Goal: Use online tool/utility: Use online tool/utility

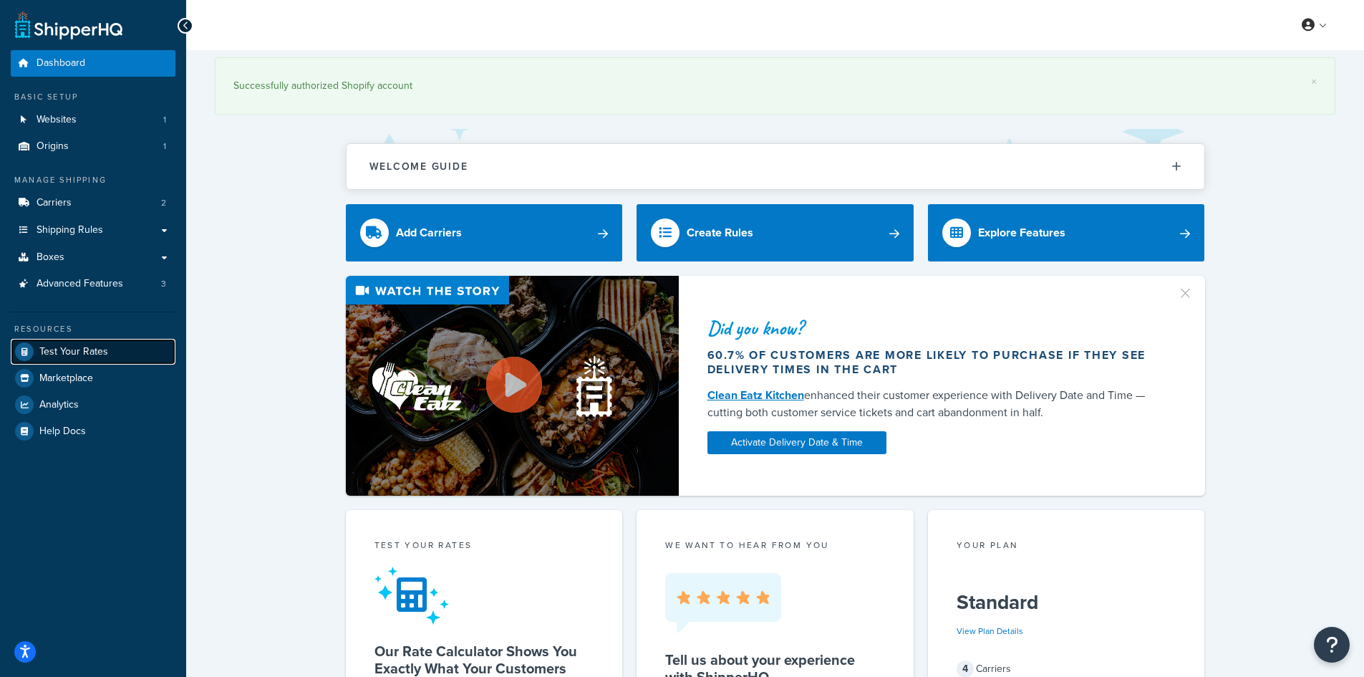
click at [67, 353] on span "Test Your Rates" at bounding box center [73, 352] width 69 height 12
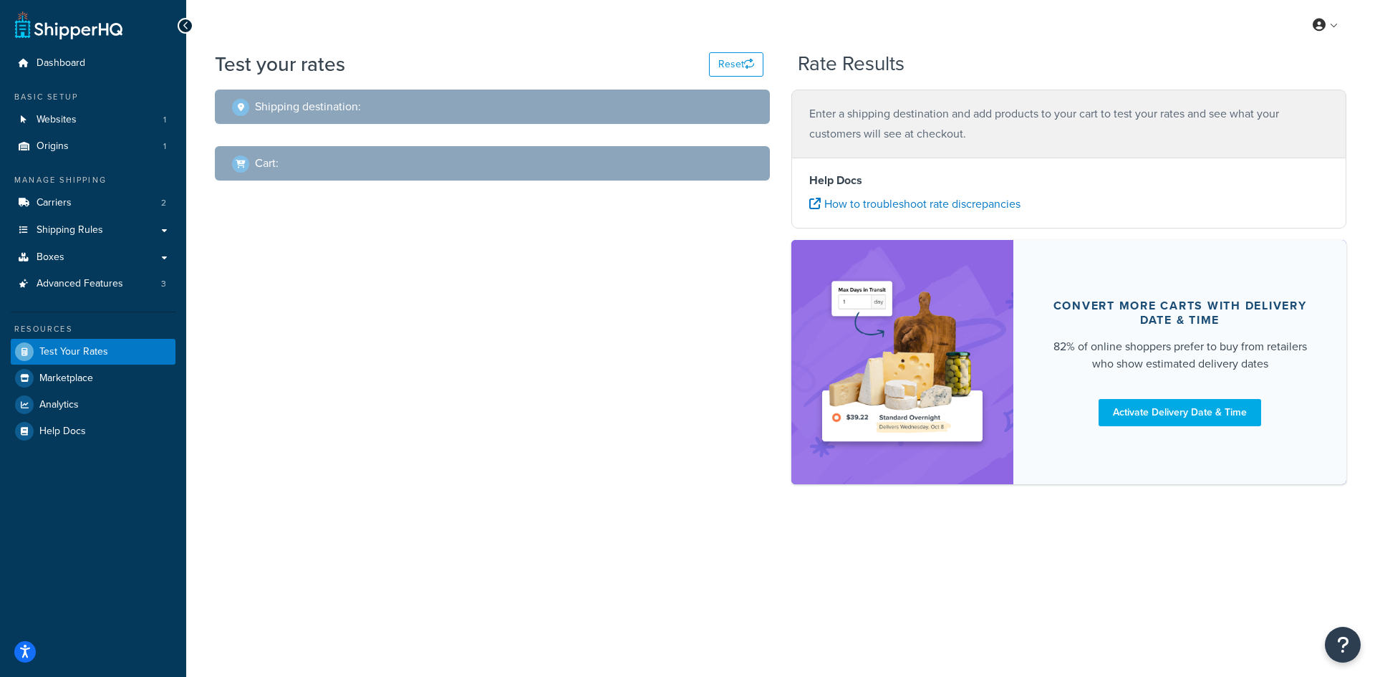
select select "[GEOGRAPHIC_DATA]"
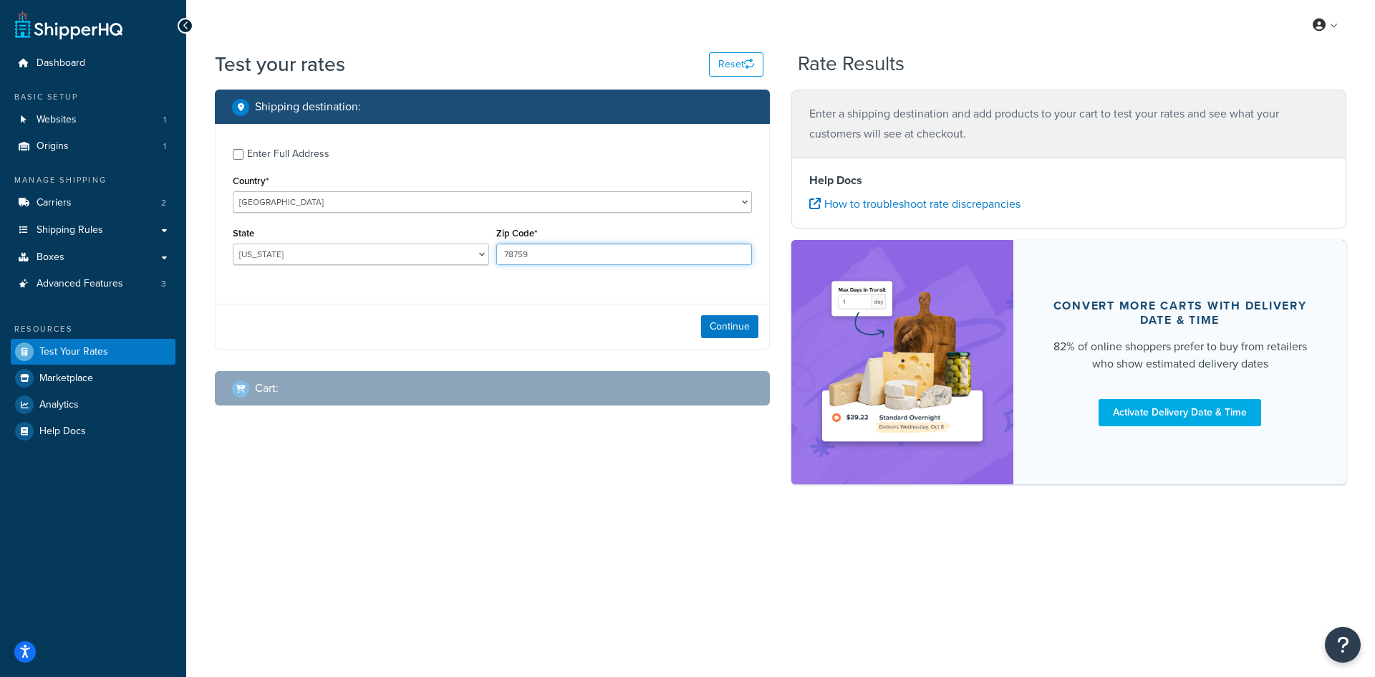
click at [568, 254] on input "78759" at bounding box center [624, 253] width 256 height 21
paste input "87104"
type input "87104"
click at [355, 252] on select "[US_STATE] [US_STATE] [US_STATE] [US_STATE] [US_STATE] Armed Forces Americas Ar…" at bounding box center [361, 253] width 256 height 21
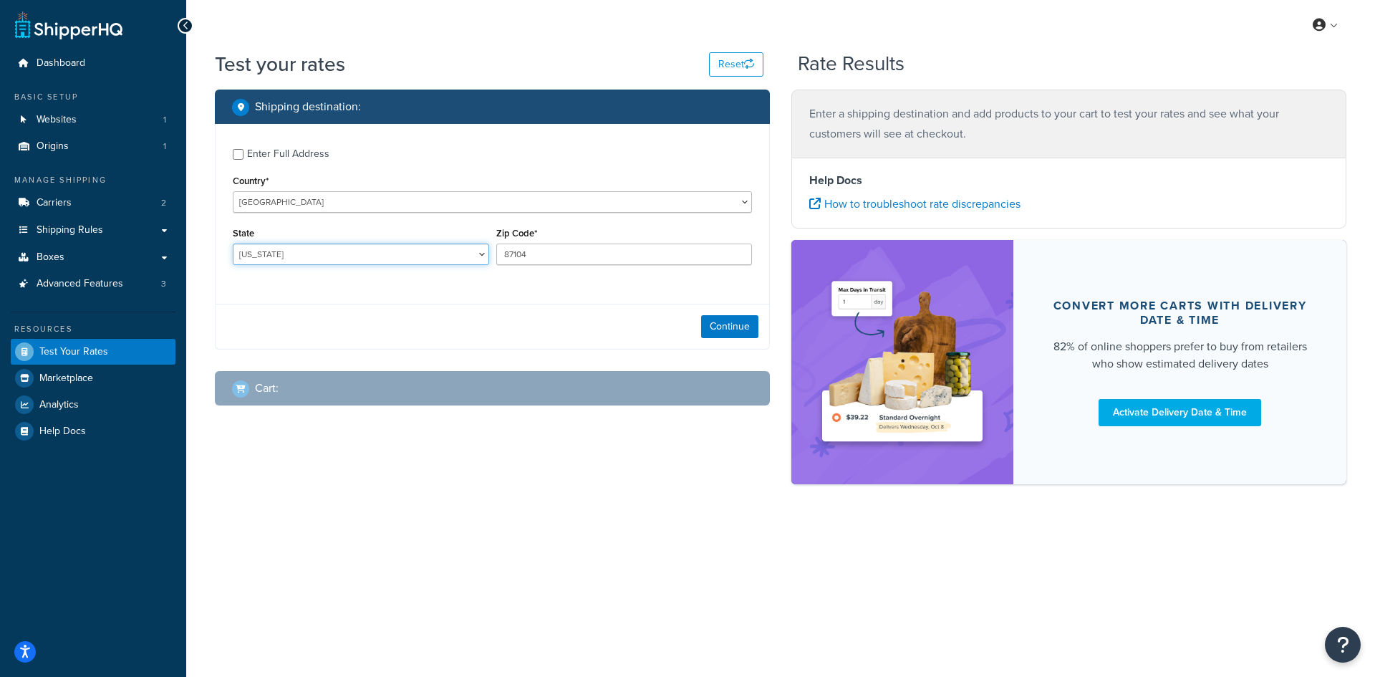
select select "NM"
click at [233, 243] on select "[US_STATE] [US_STATE] [US_STATE] [US_STATE] [US_STATE] Armed Forces Americas Ar…" at bounding box center [361, 253] width 256 height 21
click at [745, 329] on button "Continue" at bounding box center [729, 326] width 57 height 23
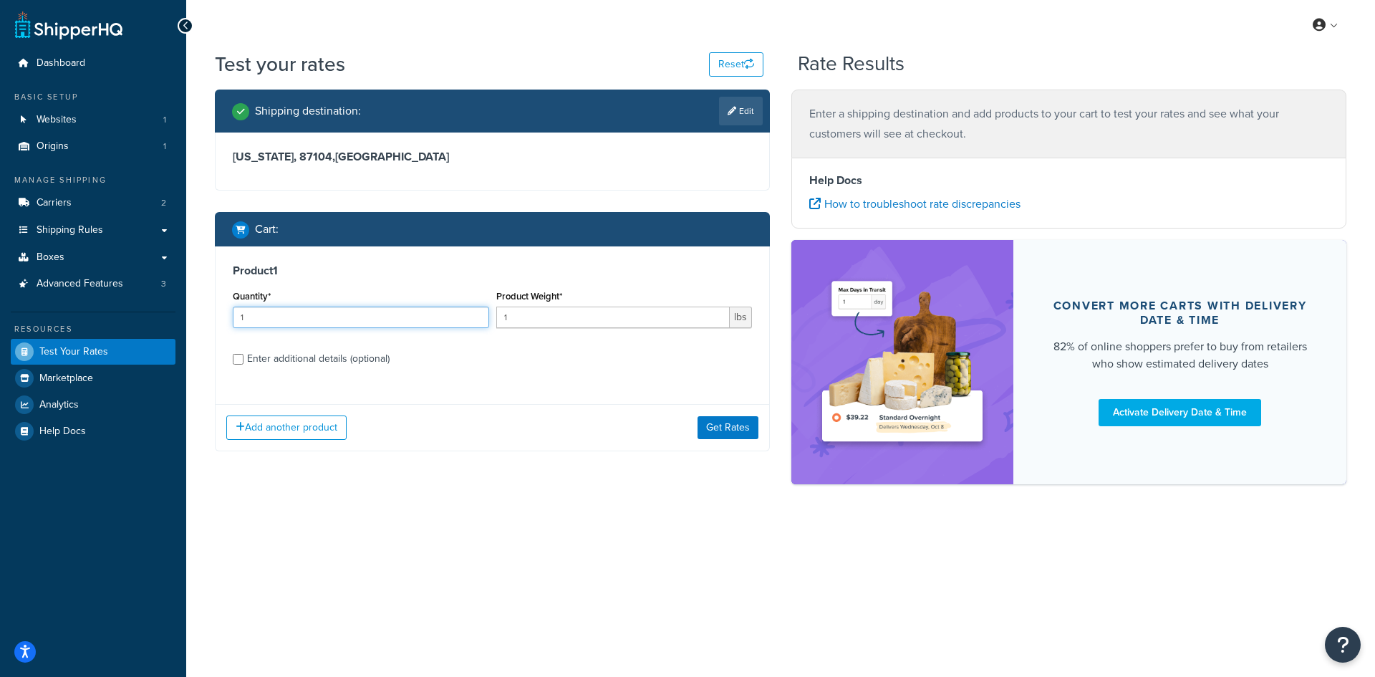
click at [302, 319] on input "1" at bounding box center [361, 316] width 256 height 21
type input "100"
type input "3.06"
click at [566, 365] on label "Enter additional details (optional)" at bounding box center [499, 357] width 505 height 23
click at [243, 364] on input "Enter additional details (optional)" at bounding box center [238, 359] width 11 height 11
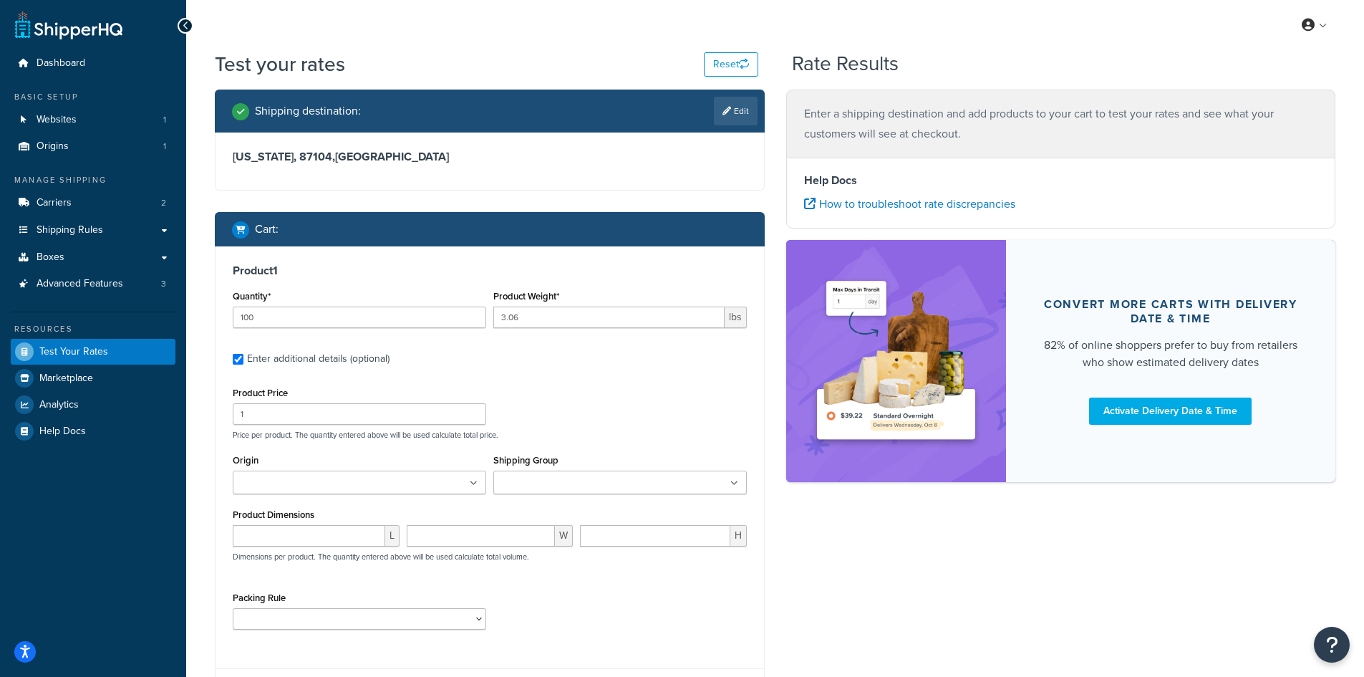
click at [276, 359] on div "Enter additional details (optional)" at bounding box center [318, 359] width 142 height 20
click at [243, 359] on input "Enter additional details (optional)" at bounding box center [238, 359] width 11 height 11
checkbox input "false"
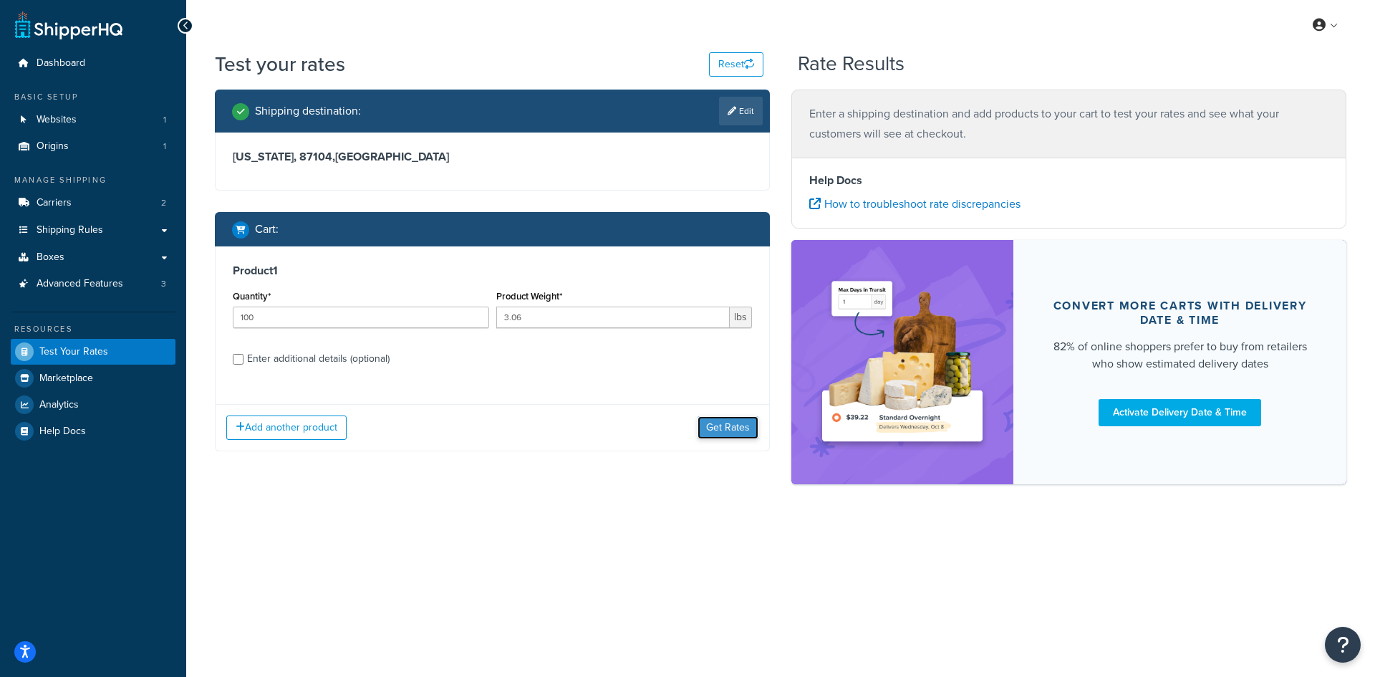
click at [757, 435] on button "Get Rates" at bounding box center [727, 427] width 61 height 23
